Goal: Find specific page/section: Find specific page/section

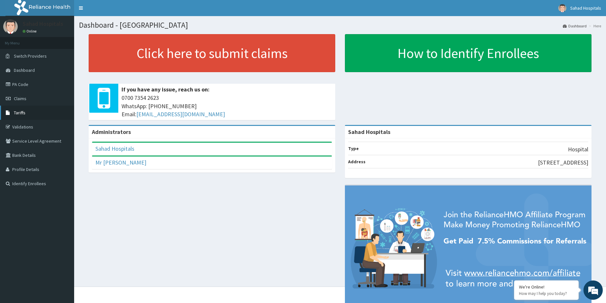
click at [23, 119] on link "Tariffs" at bounding box center [37, 113] width 74 height 14
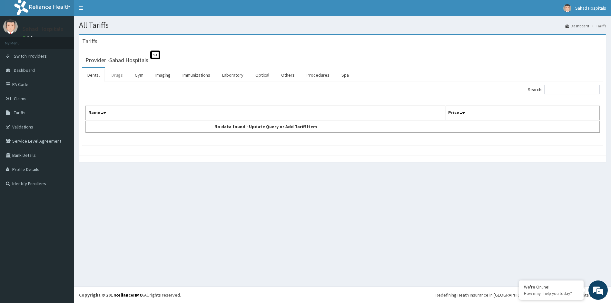
click at [119, 70] on link "Drugs" at bounding box center [117, 75] width 22 height 14
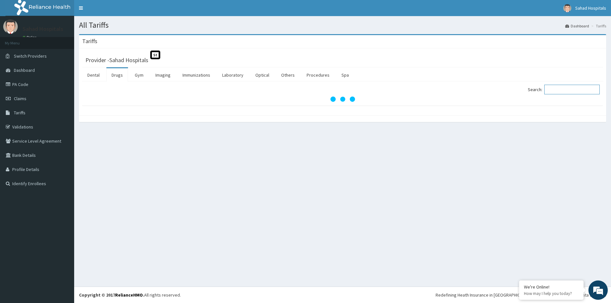
click at [552, 89] on input "Search:" at bounding box center [571, 90] width 55 height 10
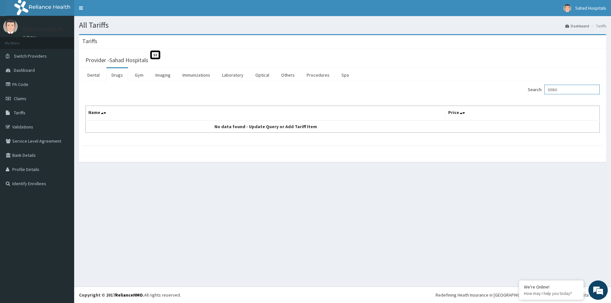
type input "DEBO"
click at [18, 117] on link "Tariffs" at bounding box center [37, 113] width 74 height 14
click at [22, 128] on link "Validations" at bounding box center [37, 127] width 74 height 14
